Goal: Task Accomplishment & Management: Manage account settings

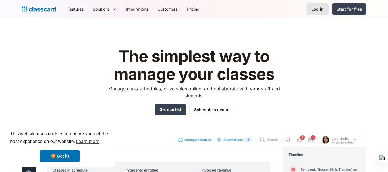
click at [310, 12] on link "Log in" at bounding box center [317, 9] width 22 height 12
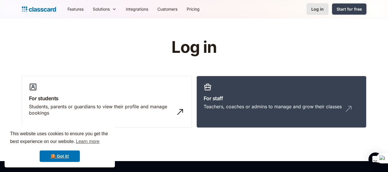
click at [323, 12] on link "Log in" at bounding box center [317, 9] width 22 height 12
click at [311, 12] on link "Log in" at bounding box center [317, 9] width 22 height 12
click at [312, 12] on link "Log in" at bounding box center [317, 9] width 22 height 12
